Goal: Task Accomplishment & Management: Manage account settings

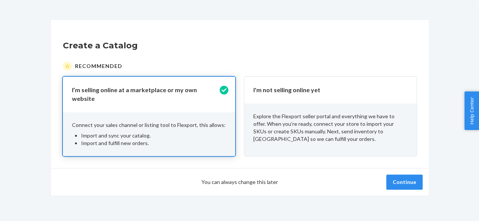
scroll to position [28, 0]
click at [406, 175] on button "Continue" at bounding box center [404, 182] width 36 height 15
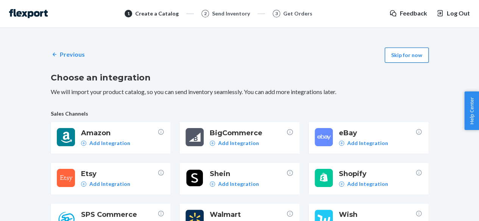
click at [421, 60] on button "Skip for now" at bounding box center [407, 55] width 44 height 15
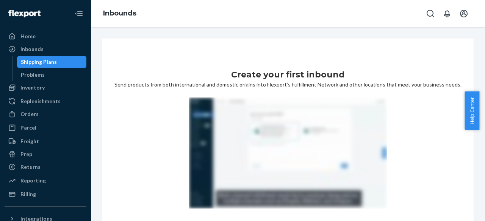
drag, startPoint x: 402, startPoint y: 63, endPoint x: 448, endPoint y: 44, distance: 49.4
click at [448, 44] on div "Create your first inbound Send products from both international and domestic or…" at bounding box center [287, 160] width 371 height 243
click at [465, 16] on icon "Open account menu" at bounding box center [463, 13] width 9 height 9
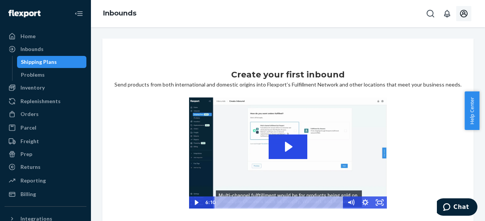
click at [463, 16] on icon "Open account menu" at bounding box center [463, 13] width 9 height 9
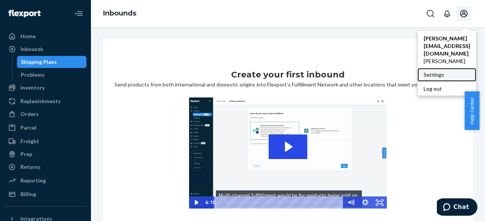
click at [425, 68] on div "Settings" at bounding box center [446, 75] width 59 height 14
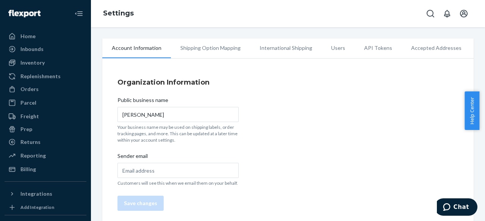
click at [333, 52] on li "Users" at bounding box center [337, 48] width 33 height 19
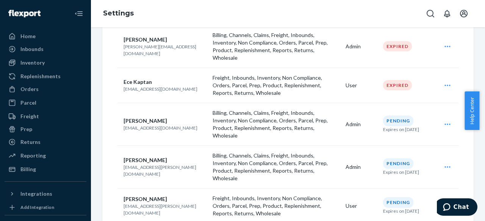
scroll to position [170, 0]
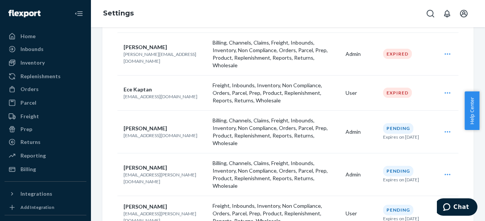
click at [443, 128] on icon "Open user actions" at bounding box center [447, 132] width 8 height 8
click at [406, 159] on button "Delete" at bounding box center [419, 167] width 73 height 16
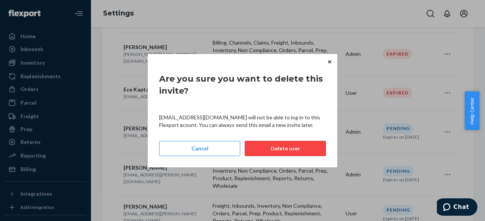
click at [298, 146] on button "Delete user" at bounding box center [285, 148] width 81 height 15
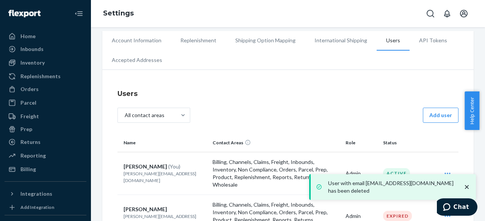
scroll to position [0, 0]
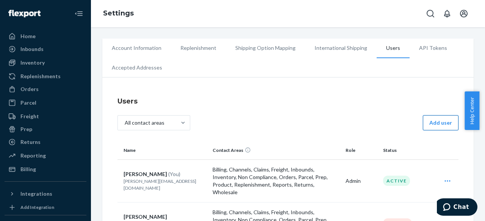
click at [423, 118] on button "Add user" at bounding box center [440, 122] width 36 height 15
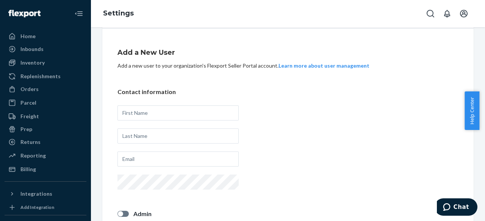
scroll to position [49, 0]
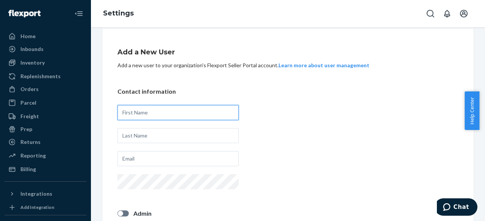
click at [190, 111] on input "text" at bounding box center [177, 112] width 121 height 15
type input "w"
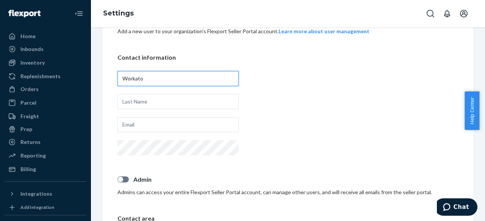
type input "Workato"
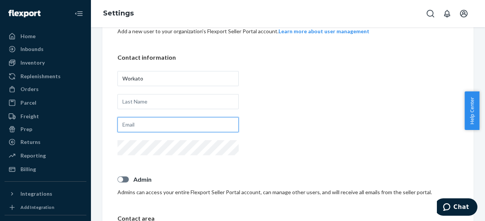
click at [177, 118] on input "text" at bounding box center [177, 124] width 121 height 15
type input "[EMAIL_ADDRESS][DOMAIN_NAME]"
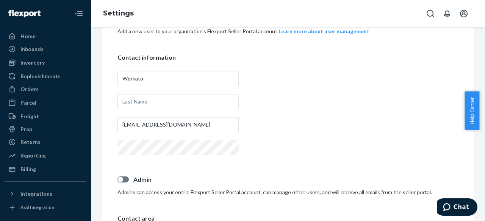
click at [273, 138] on div "Contact information Workato [EMAIL_ADDRESS][DOMAIN_NAME]" at bounding box center [287, 105] width 341 height 104
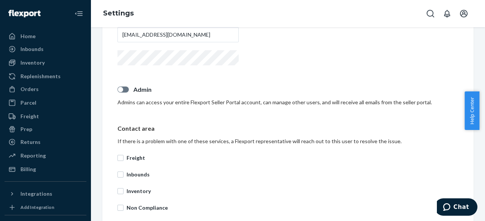
scroll to position [174, 0]
click at [126, 87] on div at bounding box center [122, 89] width 11 height 6
checkbox input "true"
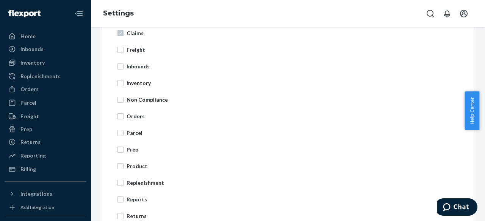
scroll to position [332, 0]
click at [125, 49] on label "Freight" at bounding box center [287, 49] width 341 height 8
click at [123, 49] on input "Freight" at bounding box center [120, 49] width 6 height 6
checkbox input "true"
click at [122, 65] on input "Inbounds" at bounding box center [120, 66] width 6 height 6
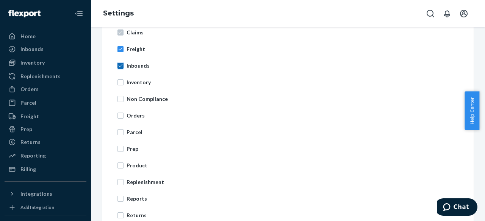
checkbox input "true"
click at [122, 79] on input "Inventory" at bounding box center [120, 82] width 6 height 6
checkbox input "true"
click at [121, 102] on label "Non Compliance" at bounding box center [287, 99] width 341 height 8
click at [121, 102] on input "Non Compliance" at bounding box center [120, 99] width 6 height 6
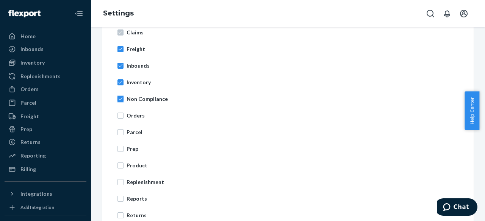
checkbox input "true"
click at [120, 116] on input "Orders" at bounding box center [120, 116] width 6 height 6
checkbox input "true"
click at [120, 134] on input "Parcel" at bounding box center [120, 132] width 6 height 6
checkbox input "true"
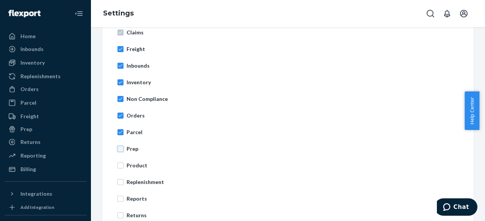
click at [120, 150] on input "Prep" at bounding box center [120, 149] width 6 height 6
checkbox input "true"
click at [121, 164] on input "Product" at bounding box center [120, 166] width 6 height 6
checkbox input "true"
click at [121, 184] on input "Replenishment" at bounding box center [120, 182] width 6 height 6
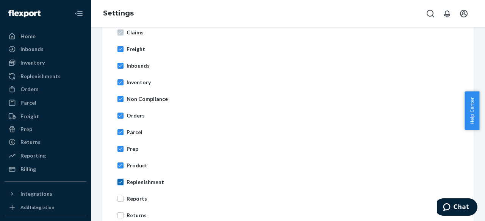
checkbox input "true"
click at [120, 199] on input "Reports" at bounding box center [120, 199] width 6 height 6
checkbox input "true"
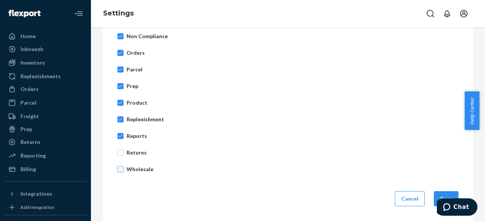
click at [122, 171] on input "Wholesale" at bounding box center [120, 170] width 6 height 6
checkbox input "true"
click at [121, 153] on input "Returns" at bounding box center [120, 153] width 6 height 6
checkbox input "true"
click at [439, 195] on button "Save" at bounding box center [445, 199] width 25 height 15
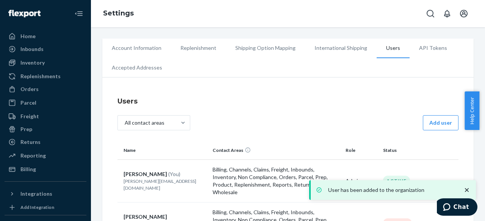
scroll to position [138, 0]
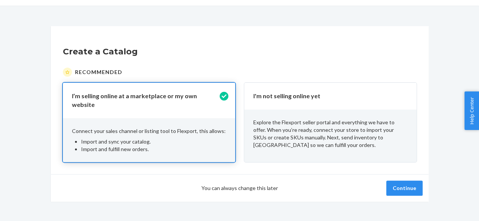
scroll to position [22, 0]
click at [409, 184] on button "Continue" at bounding box center [404, 188] width 36 height 15
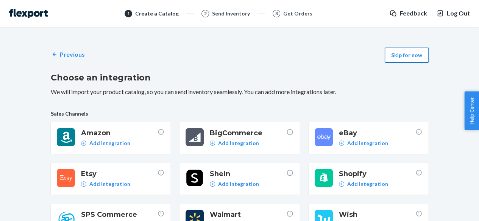
click at [410, 62] on button "Skip for now" at bounding box center [407, 55] width 44 height 15
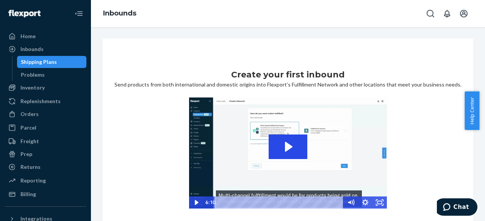
click at [463, 16] on icon "Open account menu" at bounding box center [463, 13] width 9 height 9
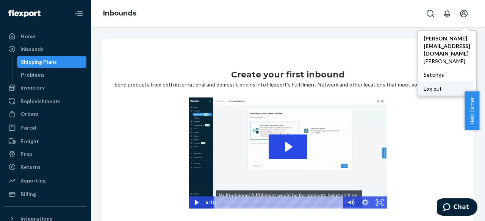
click at [426, 82] on div "Log out" at bounding box center [445, 89] width 57 height 14
